Goal: Find specific page/section: Locate a particular part of the current website

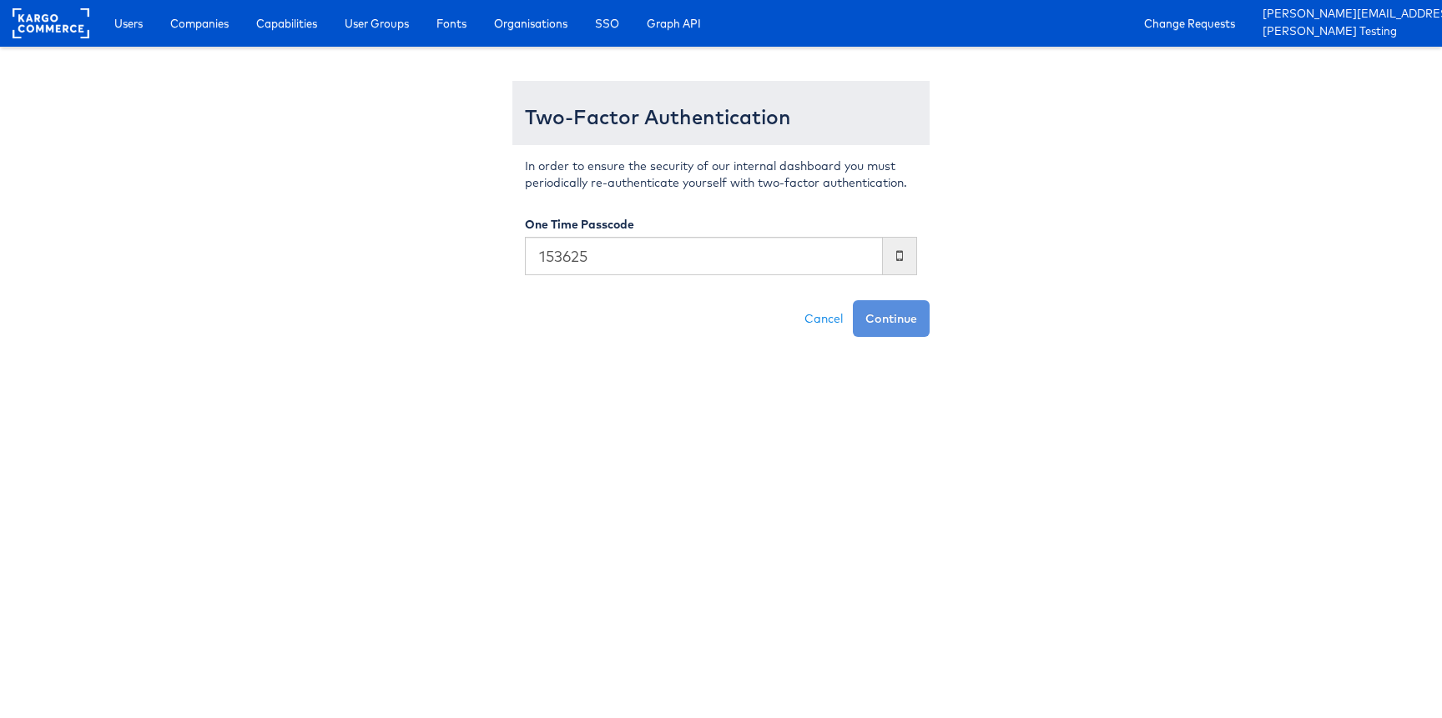
type input "153625"
click at [853, 300] on button "Continue" at bounding box center [891, 318] width 77 height 37
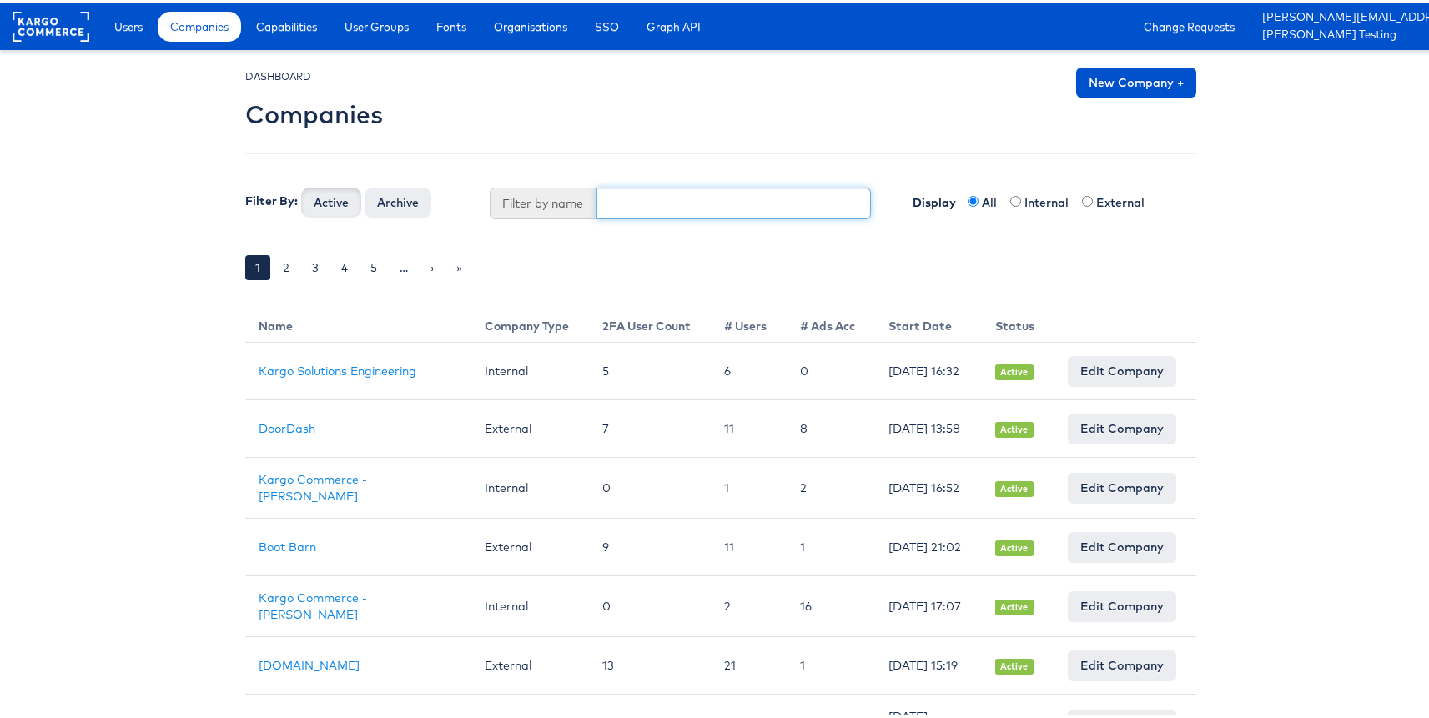
click at [657, 211] on input "text" at bounding box center [733, 200] width 275 height 32
type input "amer"
click at [301, 184] on button "Active" at bounding box center [331, 199] width 60 height 30
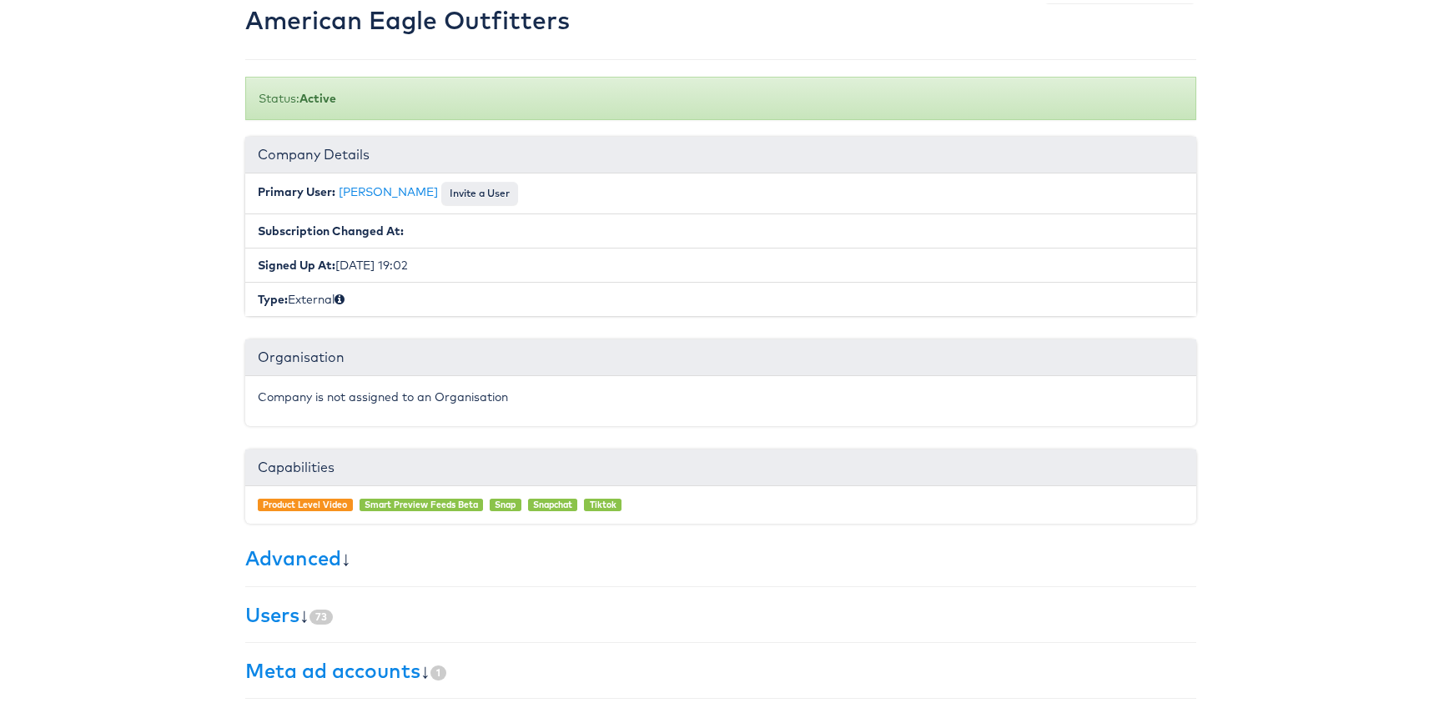
scroll to position [257, 0]
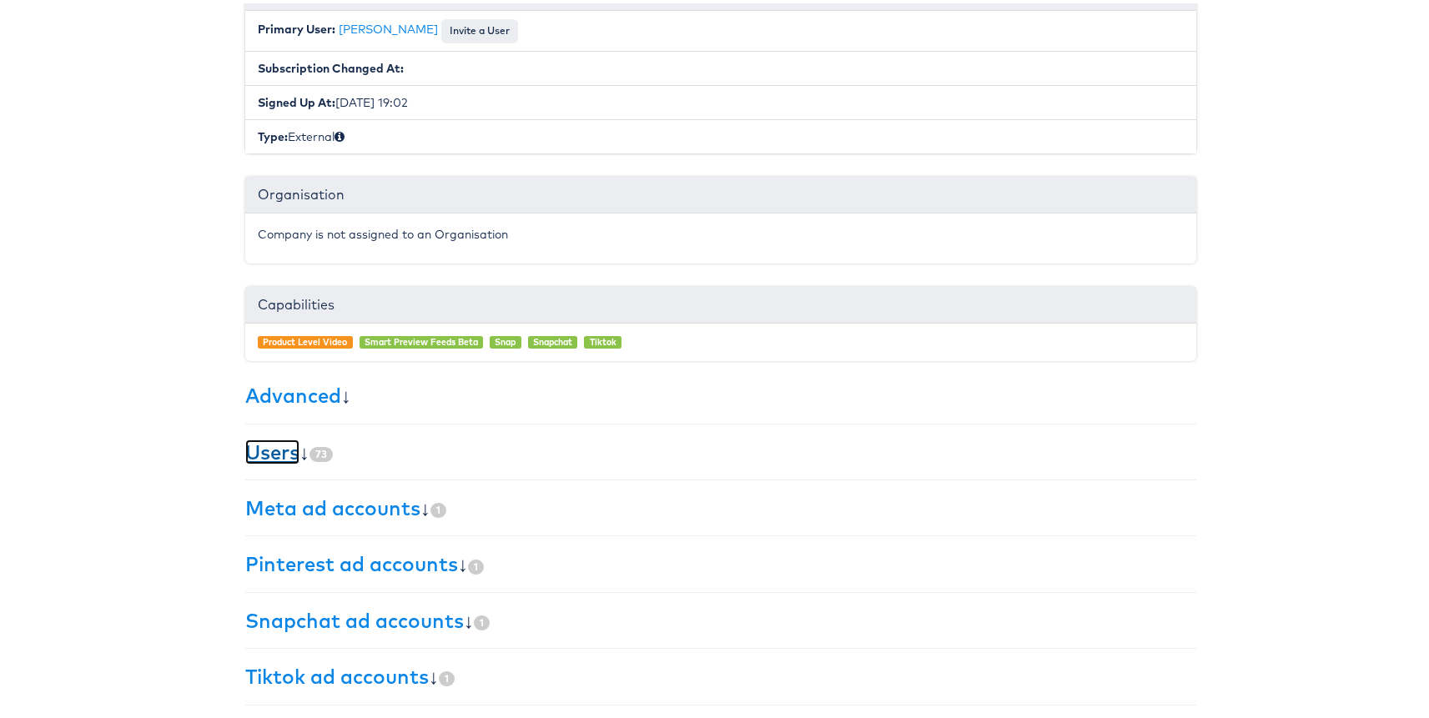
click at [251, 444] on link "Users" at bounding box center [272, 448] width 54 height 25
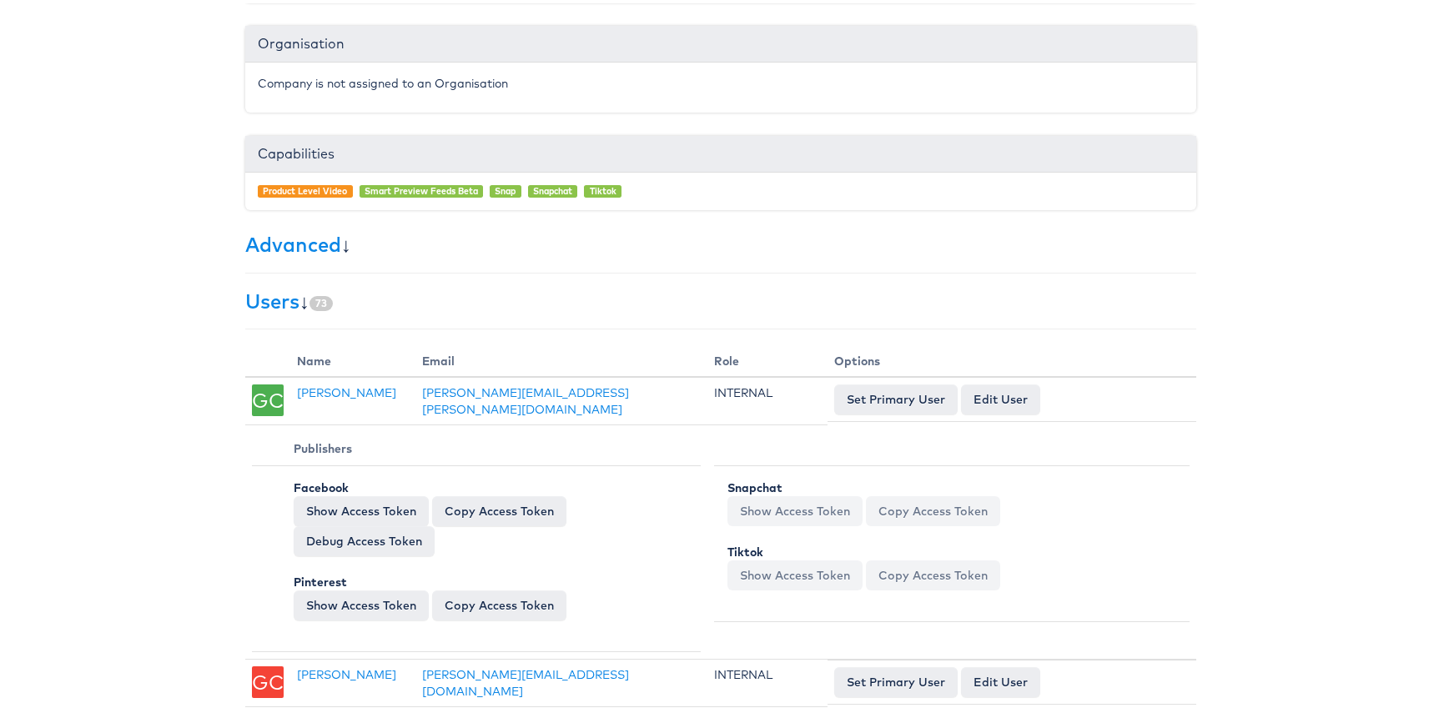
scroll to position [4312, 0]
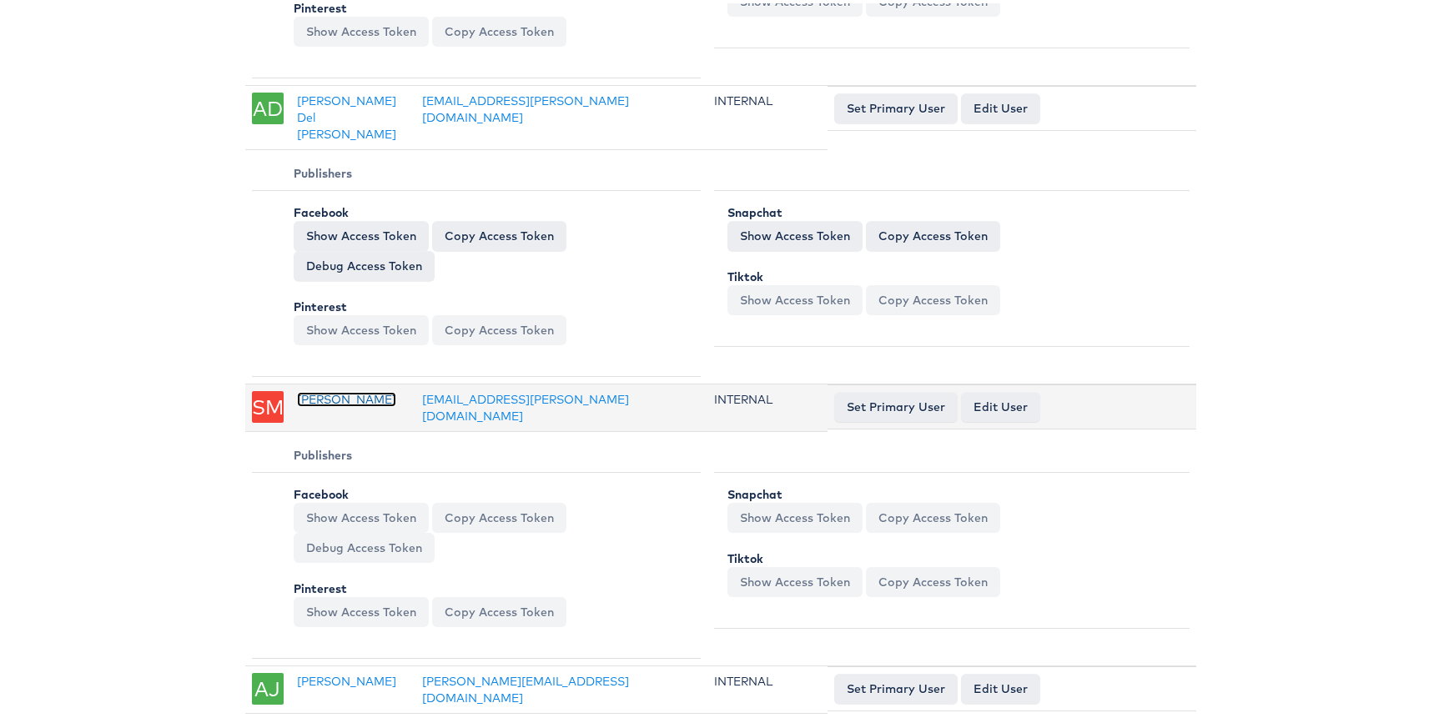
click at [330, 389] on link "Shakiyla Momoh" at bounding box center [346, 396] width 99 height 15
click at [331, 389] on link "Shakiyla Momoh" at bounding box center [346, 396] width 99 height 15
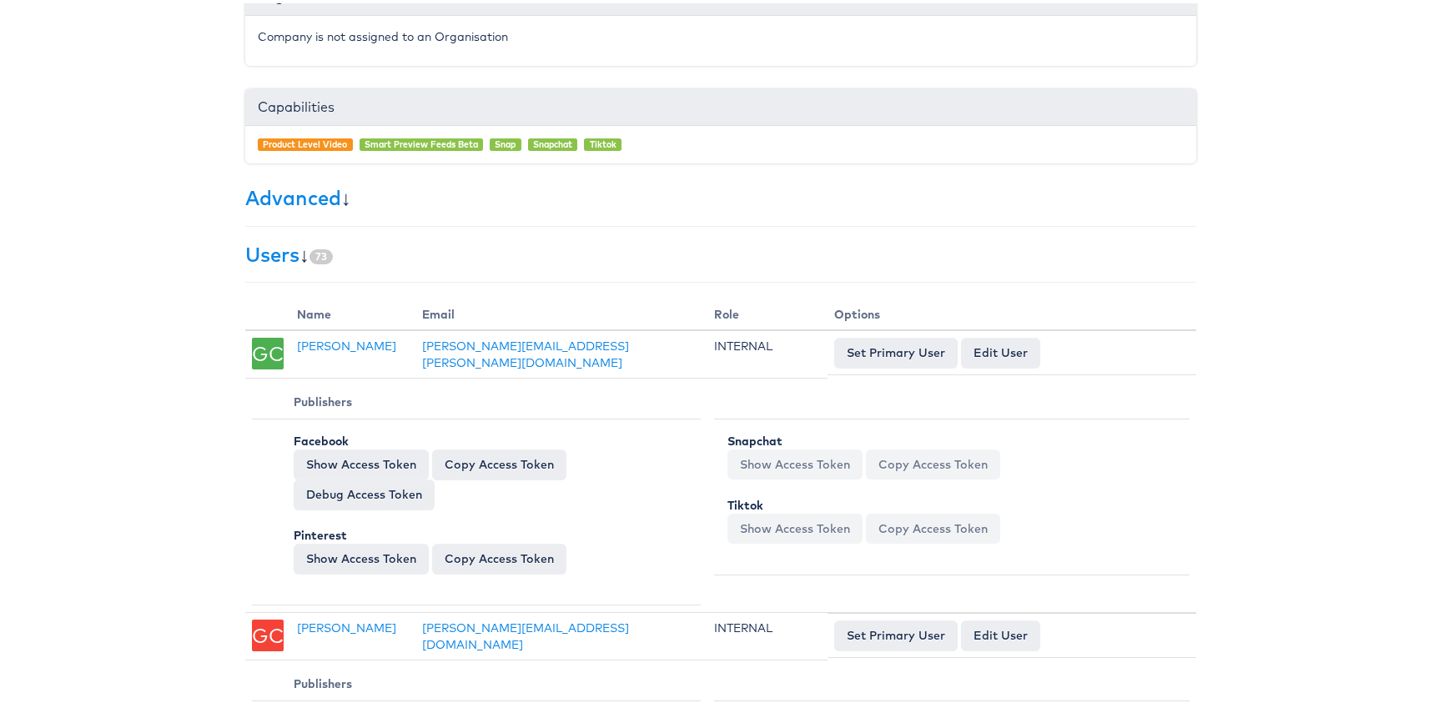
scroll to position [0, 0]
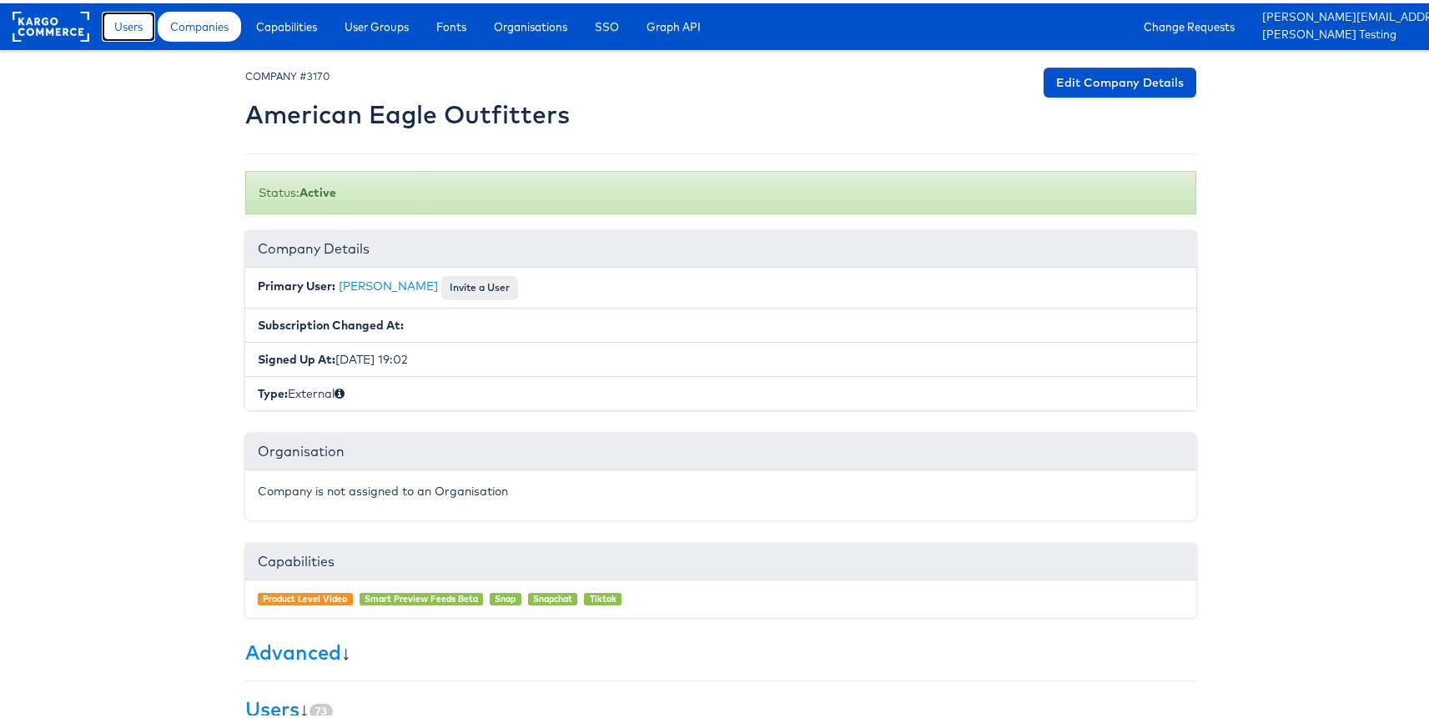
click at [138, 15] on span "Users" at bounding box center [128, 23] width 28 height 17
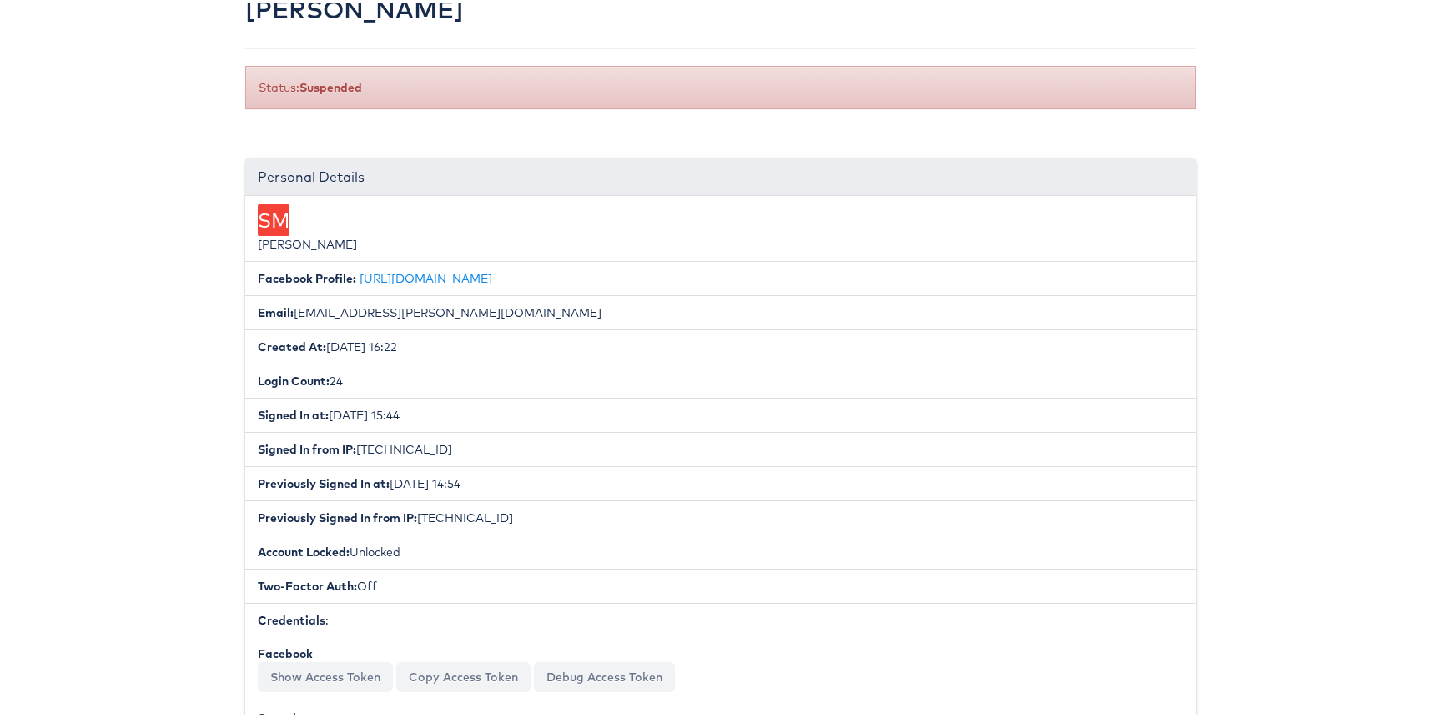
scroll to position [152, 0]
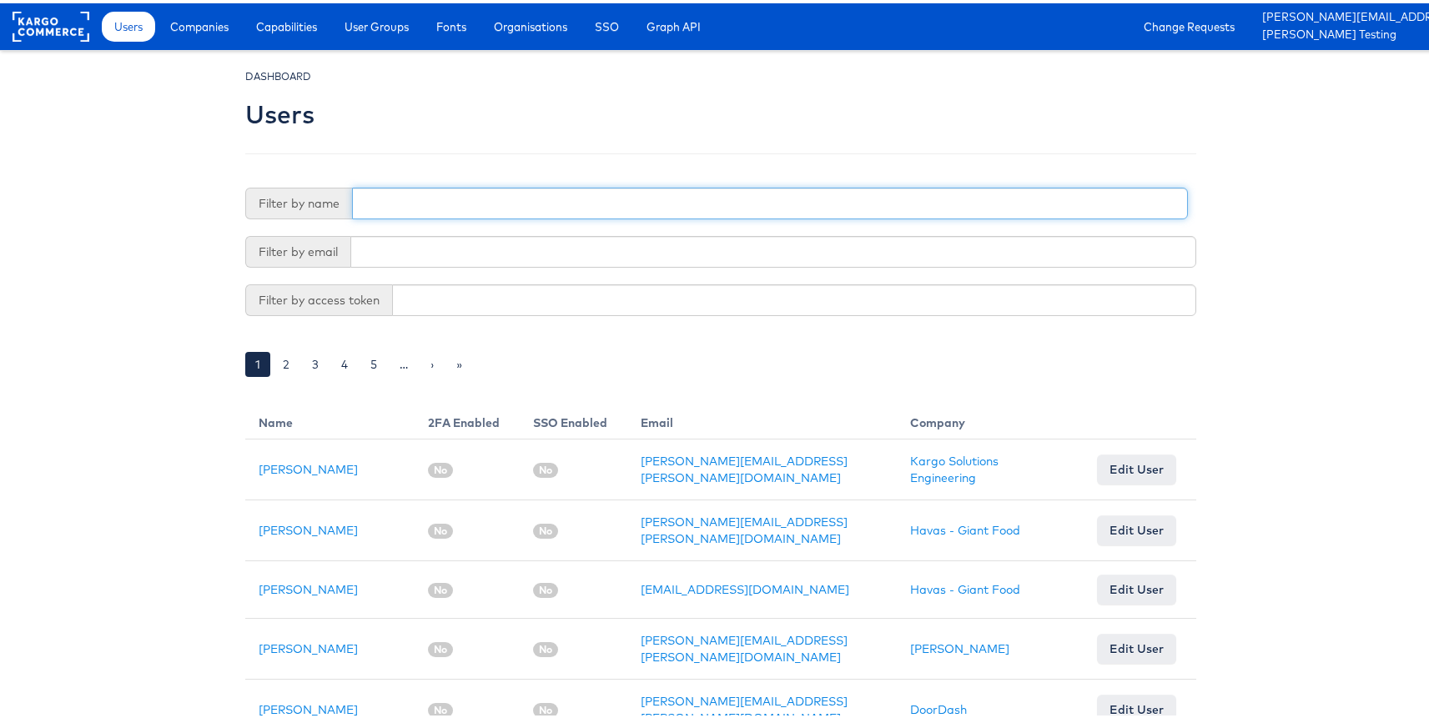
click at [472, 192] on input "text" at bounding box center [770, 200] width 836 height 32
type input "adte"
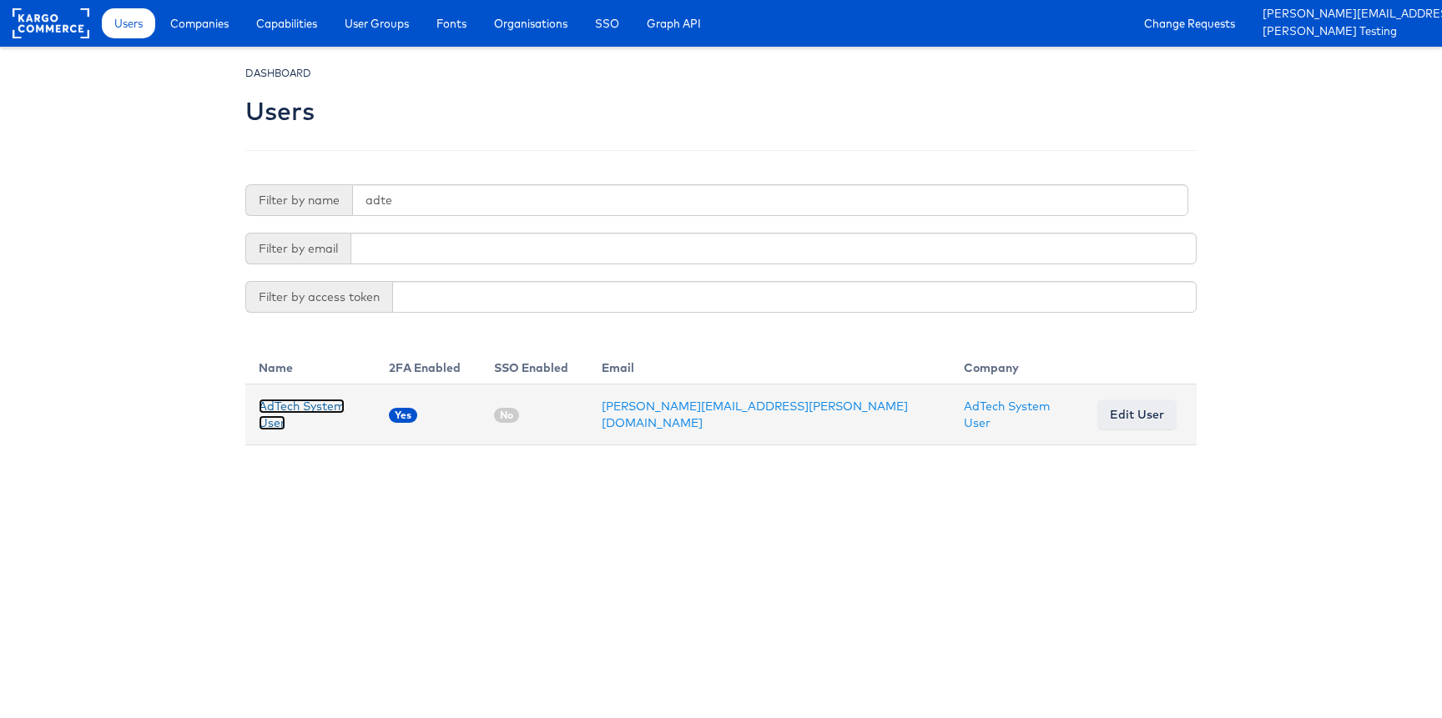
click at [284, 416] on link "AdTech System User" at bounding box center [302, 415] width 86 height 32
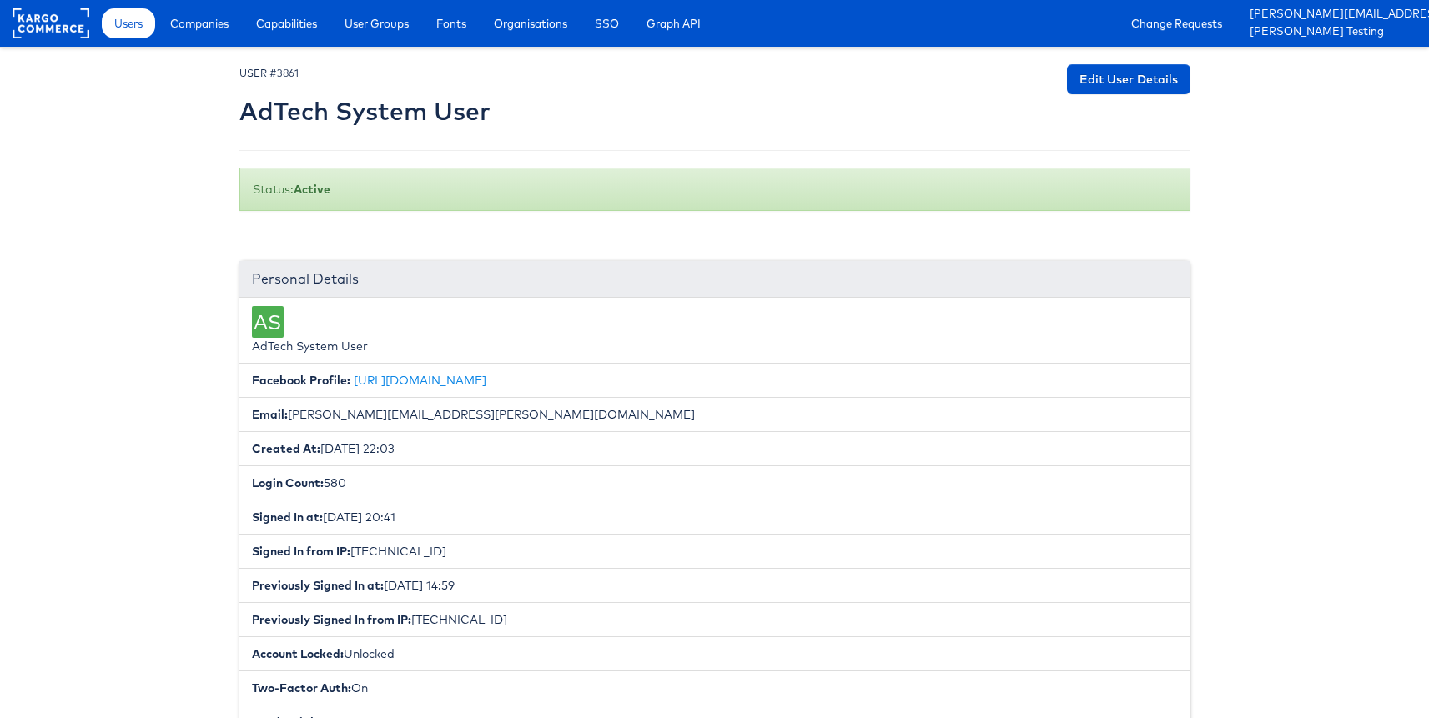
scroll to position [546, 0]
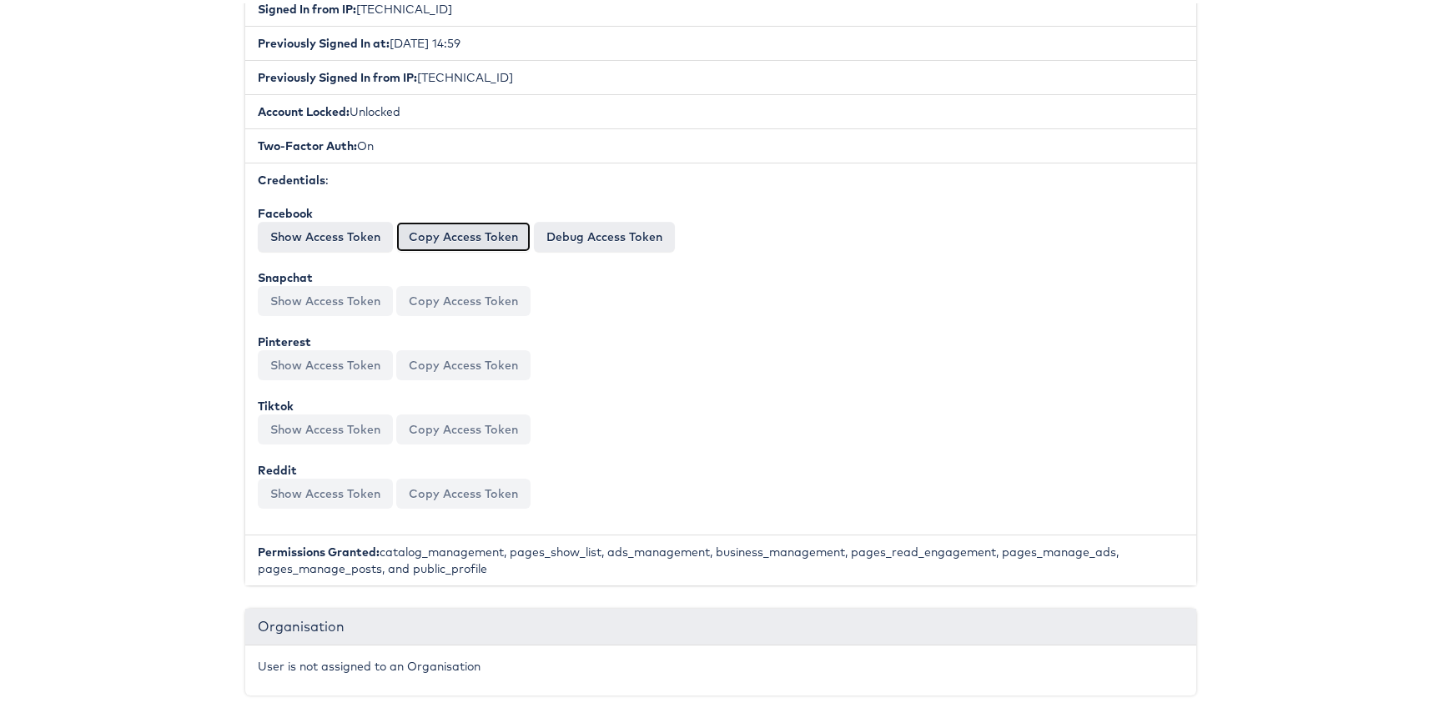
click at [464, 239] on button "Copy Access Token" at bounding box center [463, 234] width 134 height 30
